Goal: Check status: Check status

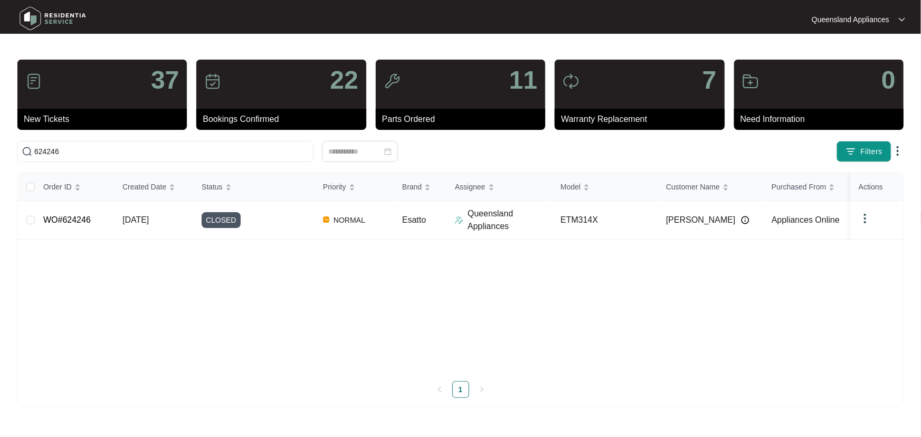
click at [37, 15] on img at bounding box center [53, 19] width 74 height 32
click at [45, 13] on img at bounding box center [53, 19] width 74 height 32
drag, startPoint x: 86, startPoint y: 149, endPoint x: 0, endPoint y: 149, distance: 86.0
click at [0, 149] on main "37 New Tickets 22 Bookings Confirmed 11 Parts Ordered 7 Warranty Replacement 0 …" at bounding box center [460, 218] width 921 height 437
paste input "0989"
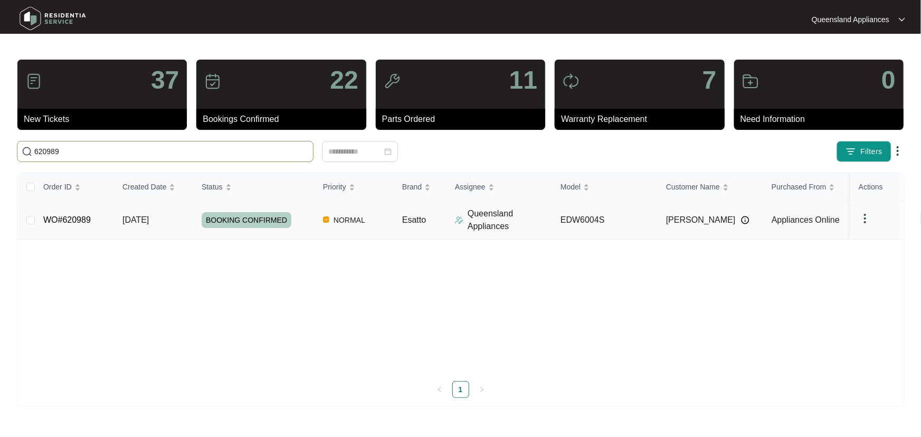
type input "620989"
click at [185, 223] on td "[DATE]" at bounding box center [153, 220] width 79 height 39
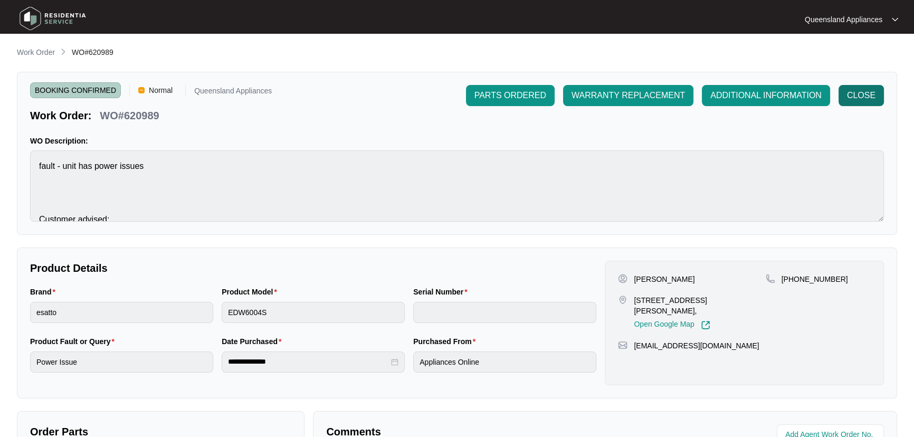
click at [864, 88] on button "CLOSE" at bounding box center [860, 95] width 45 height 21
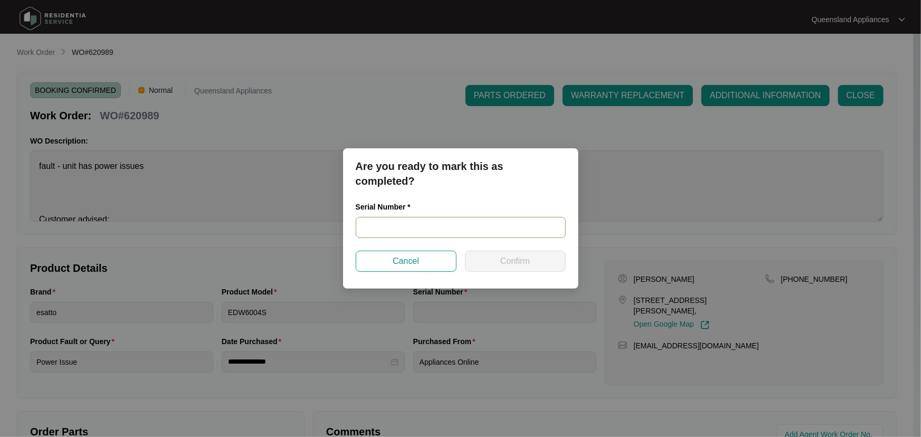
click at [418, 227] on input "text" at bounding box center [461, 227] width 210 height 21
paste input "23098075070100008"
type input "23098075070100008"
drag, startPoint x: 545, startPoint y: 261, endPoint x: 717, endPoint y: 257, distance: 172.0
click at [545, 260] on button "Confirm" at bounding box center [515, 261] width 101 height 21
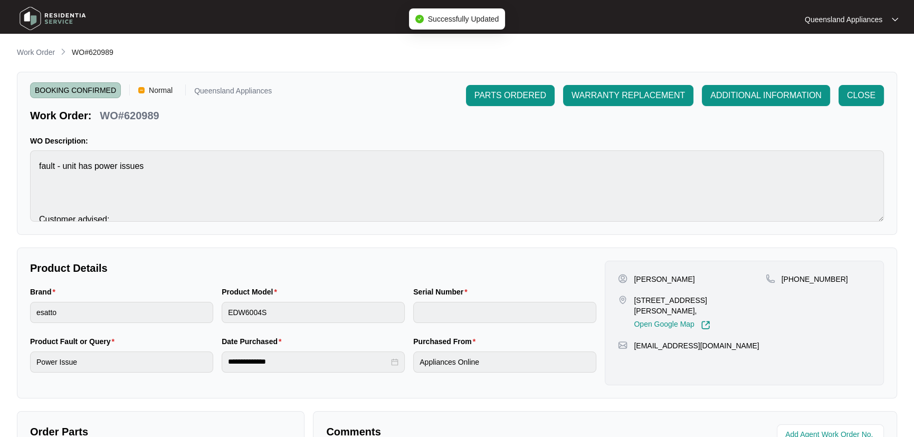
type input "23098075070100008"
